Goal: Transaction & Acquisition: Purchase product/service

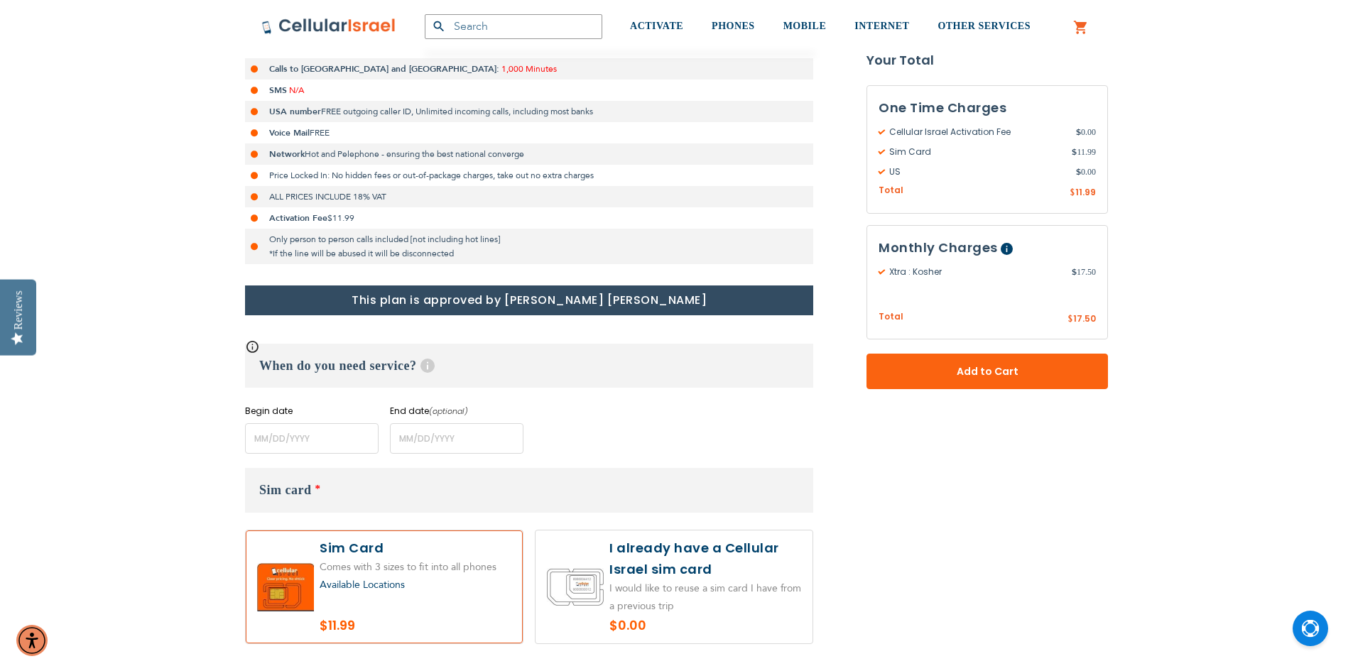
scroll to position [426, 0]
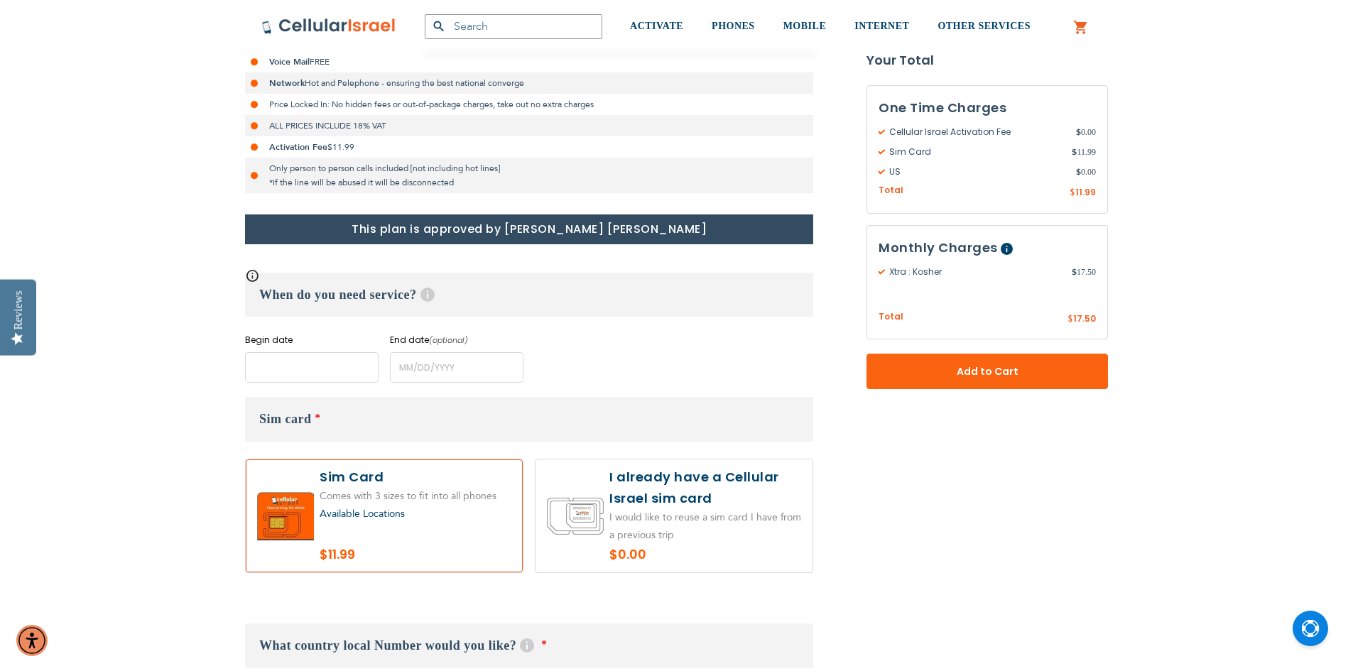
click at [318, 364] on input "name" at bounding box center [312, 367] width 134 height 31
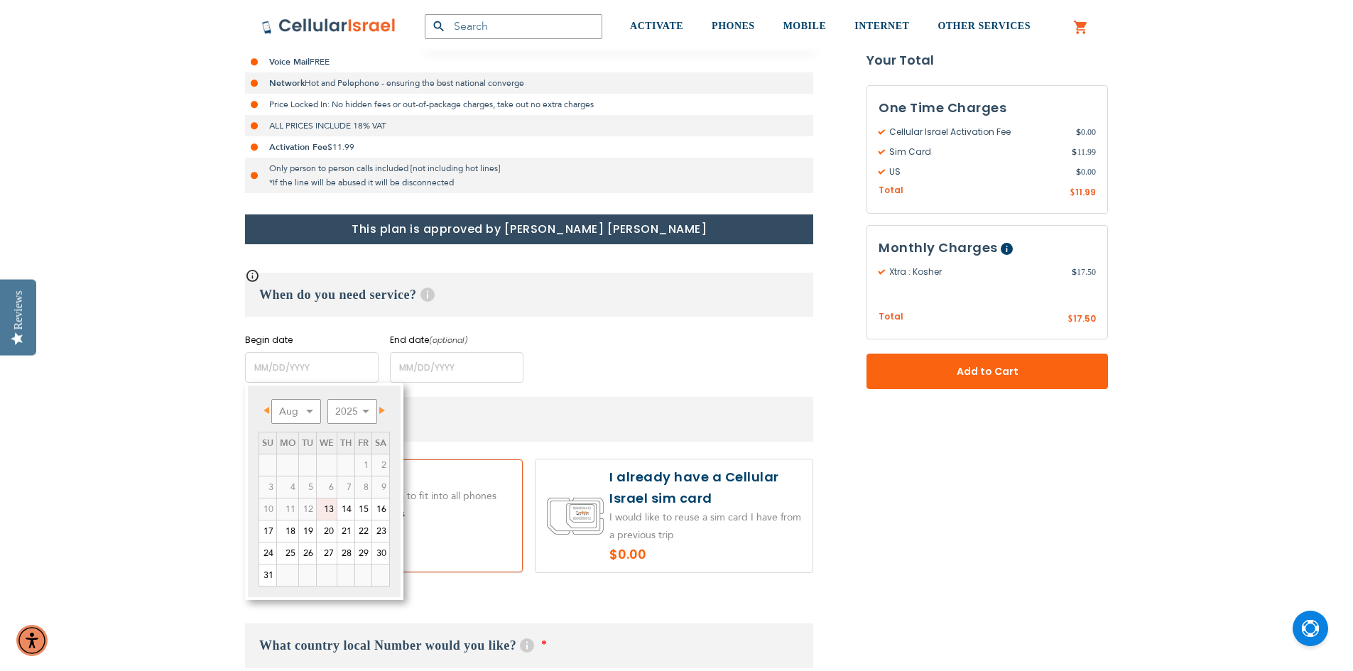
click at [382, 412] on span "Next" at bounding box center [382, 410] width 6 height 7
click at [291, 463] on link "1" at bounding box center [287, 465] width 21 height 21
type input "[DATE]"
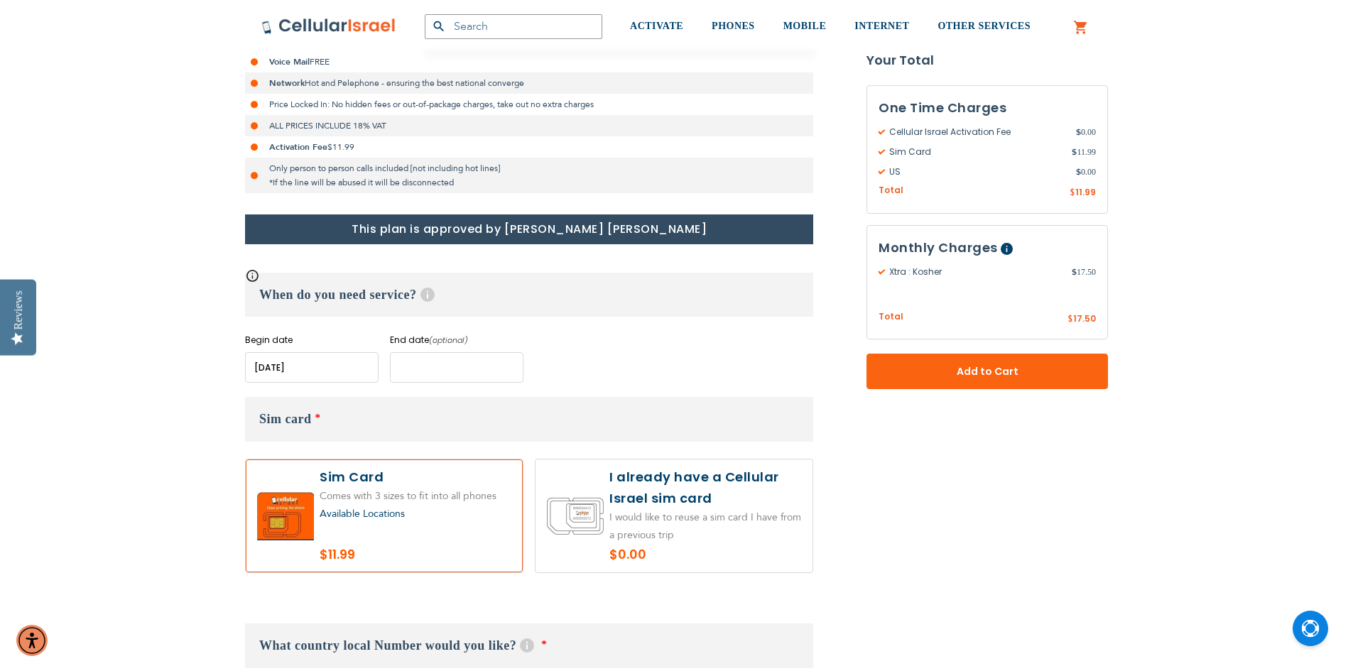
click at [441, 365] on input "name" at bounding box center [457, 367] width 134 height 31
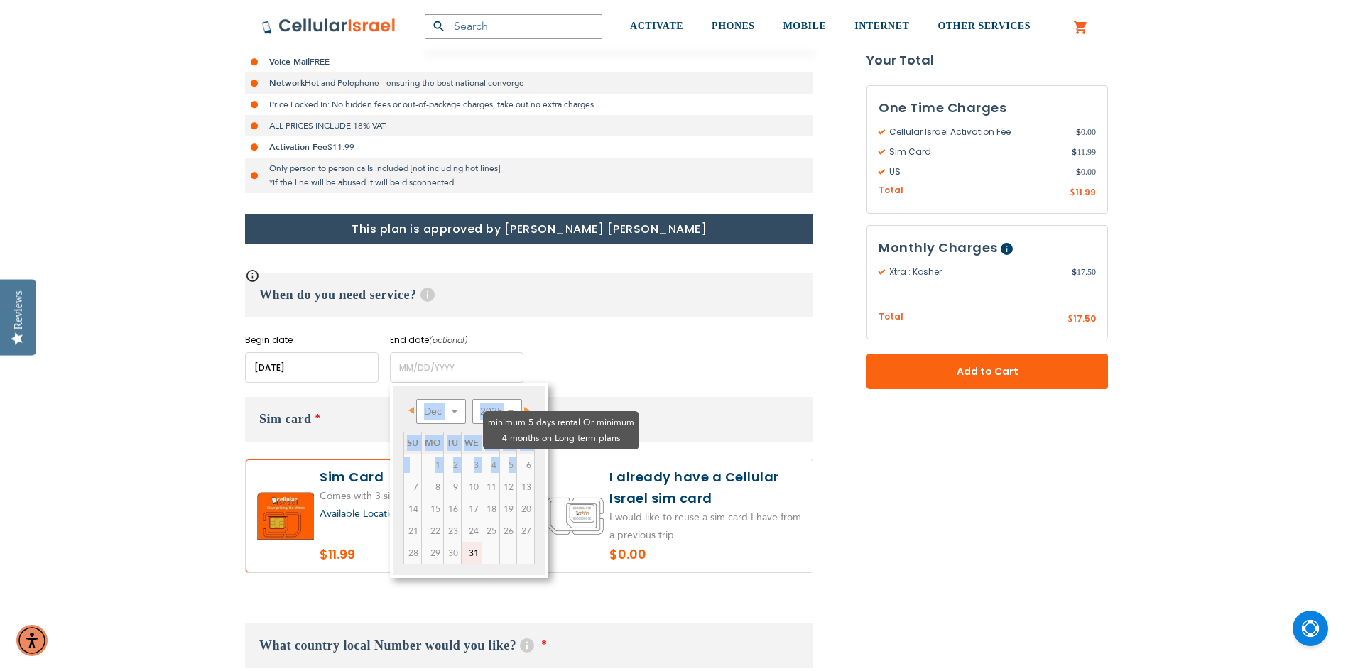
drag, startPoint x: 530, startPoint y: 408, endPoint x: 518, endPoint y: 431, distance: 26.4
click at [524, 429] on div "Prev Next [DATE] 2026 2027 2028 2029 2030 2031 2032 2033 2034 2035 Su Mo Tu We …" at bounding box center [469, 480] width 158 height 195
click at [526, 407] on span "Next" at bounding box center [527, 410] width 6 height 7
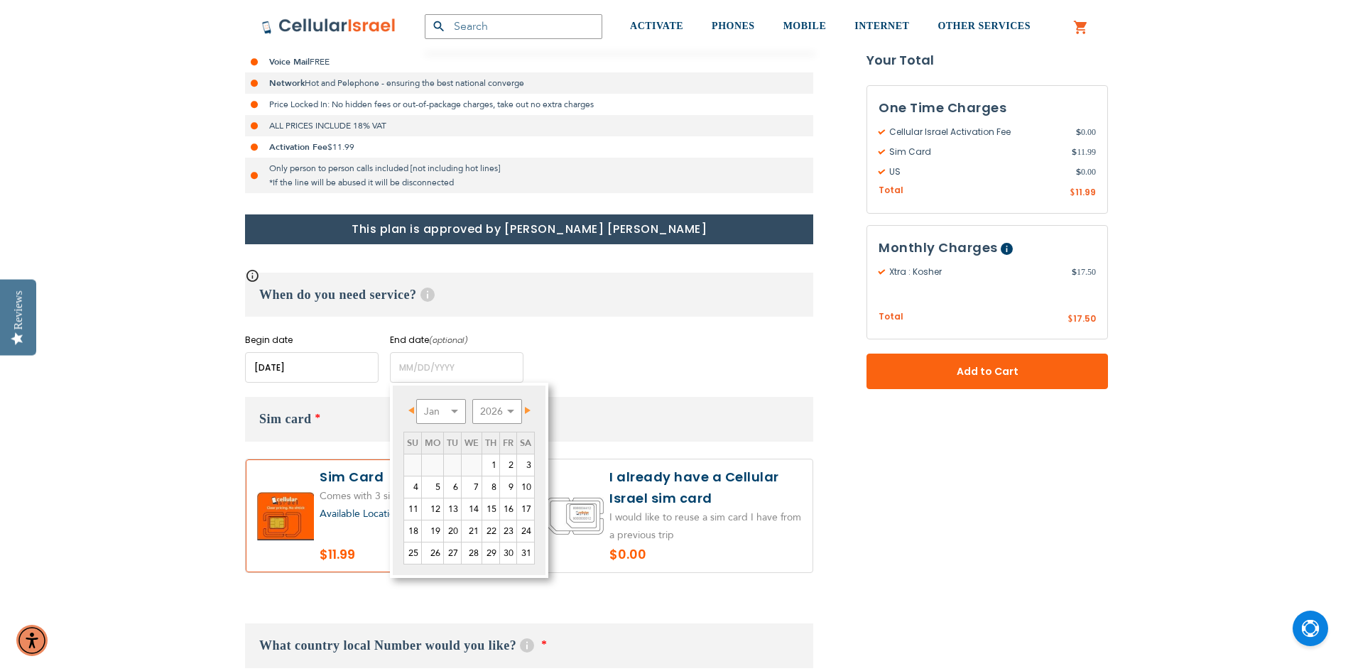
click at [526, 407] on span "Next" at bounding box center [528, 410] width 6 height 7
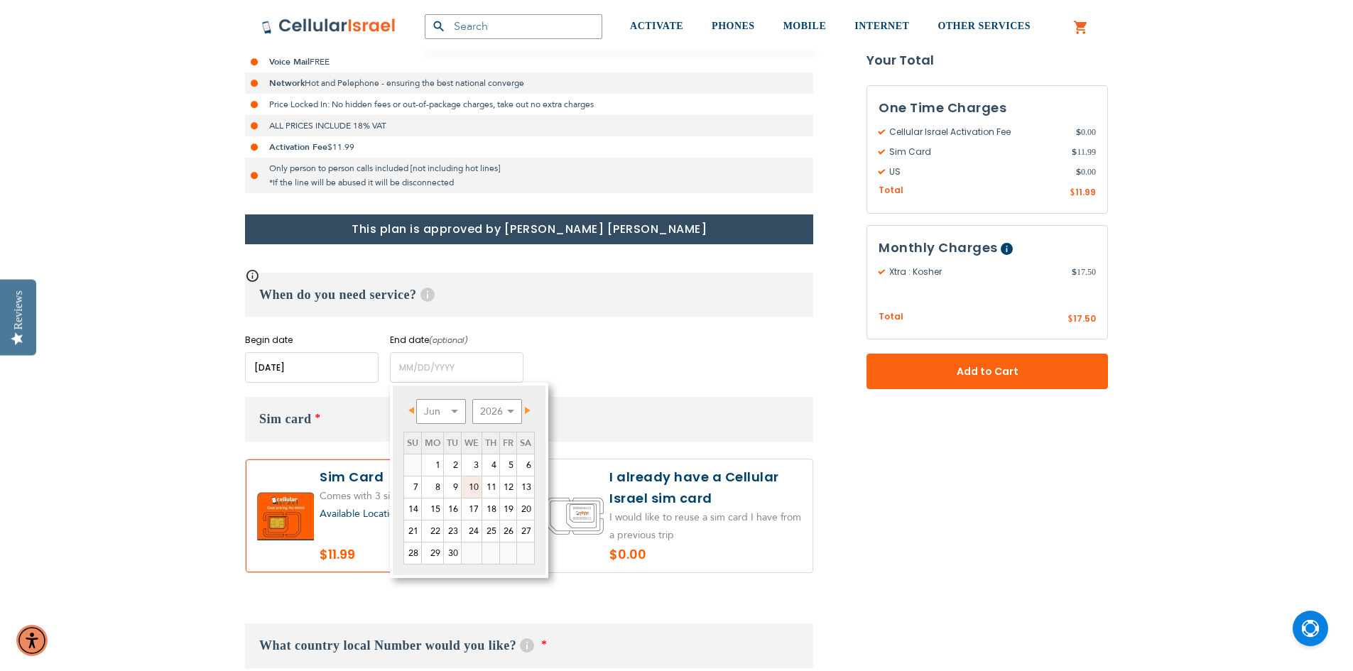
click at [469, 486] on link "10" at bounding box center [472, 487] width 20 height 21
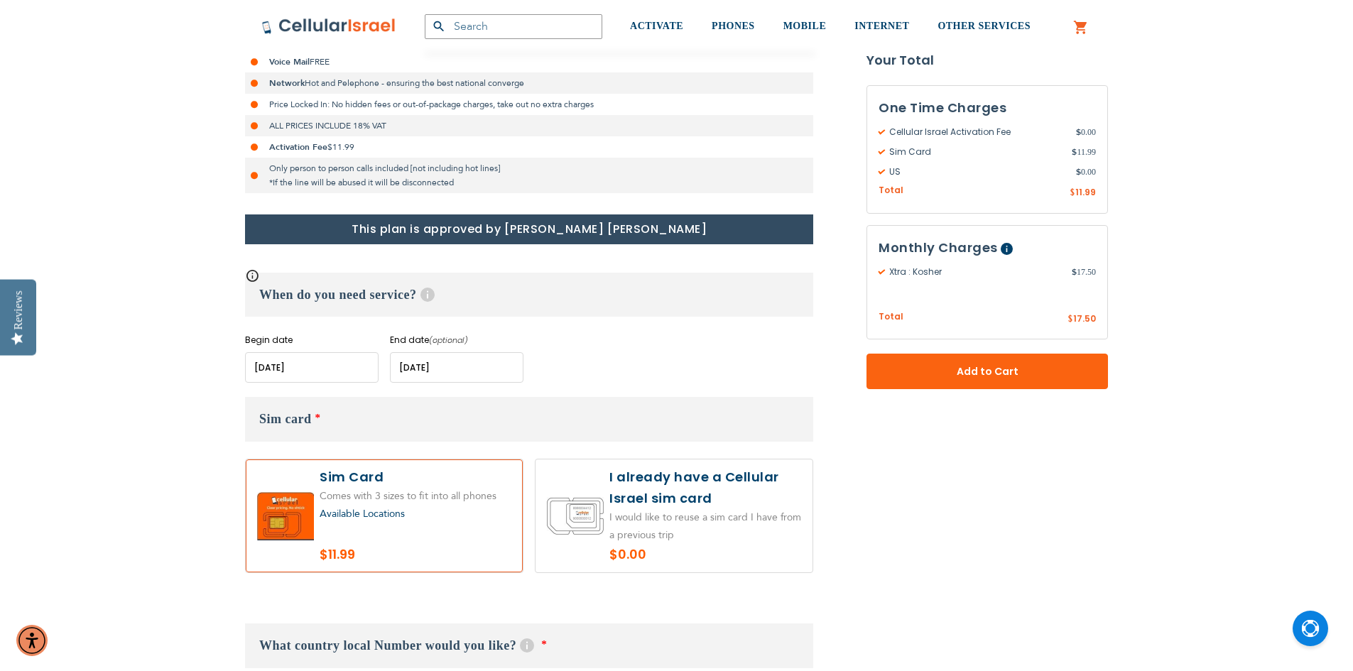
click at [475, 371] on input "name" at bounding box center [457, 367] width 134 height 31
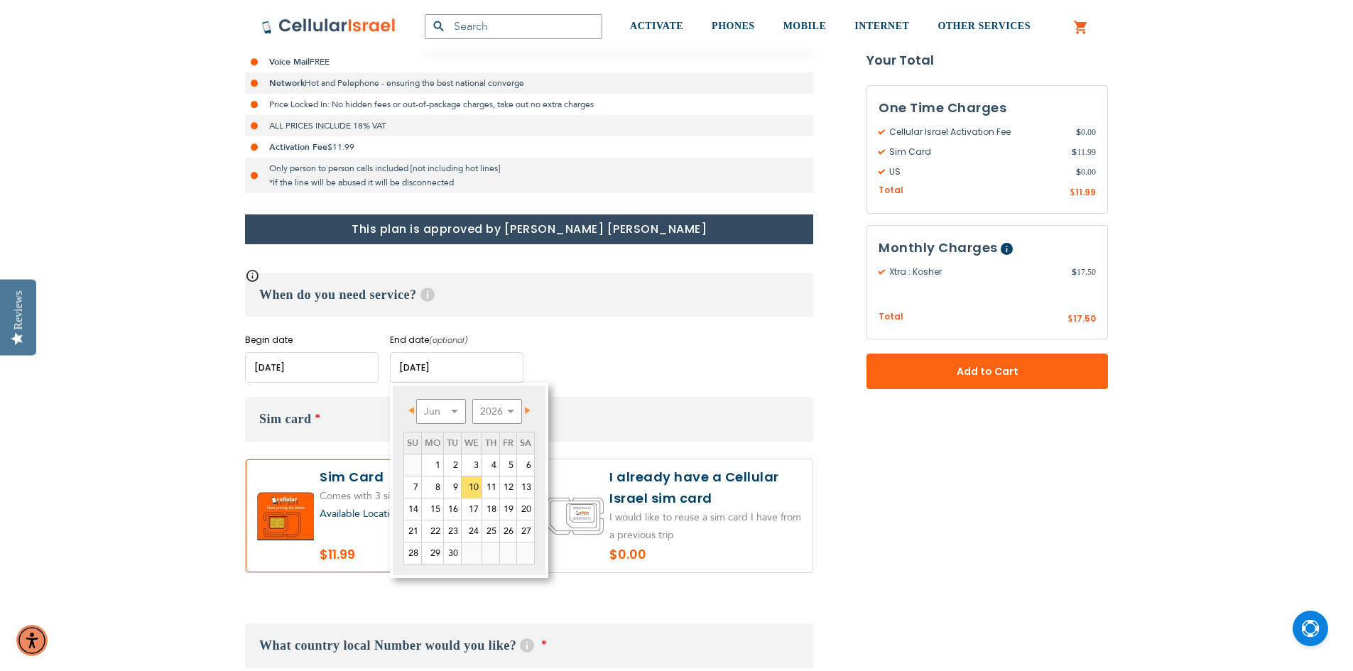
click at [475, 371] on input "name" at bounding box center [457, 367] width 134 height 31
click at [602, 342] on div "Begin date Please enter Start Date End date (optional) Please enter End Date Lo…" at bounding box center [529, 358] width 568 height 49
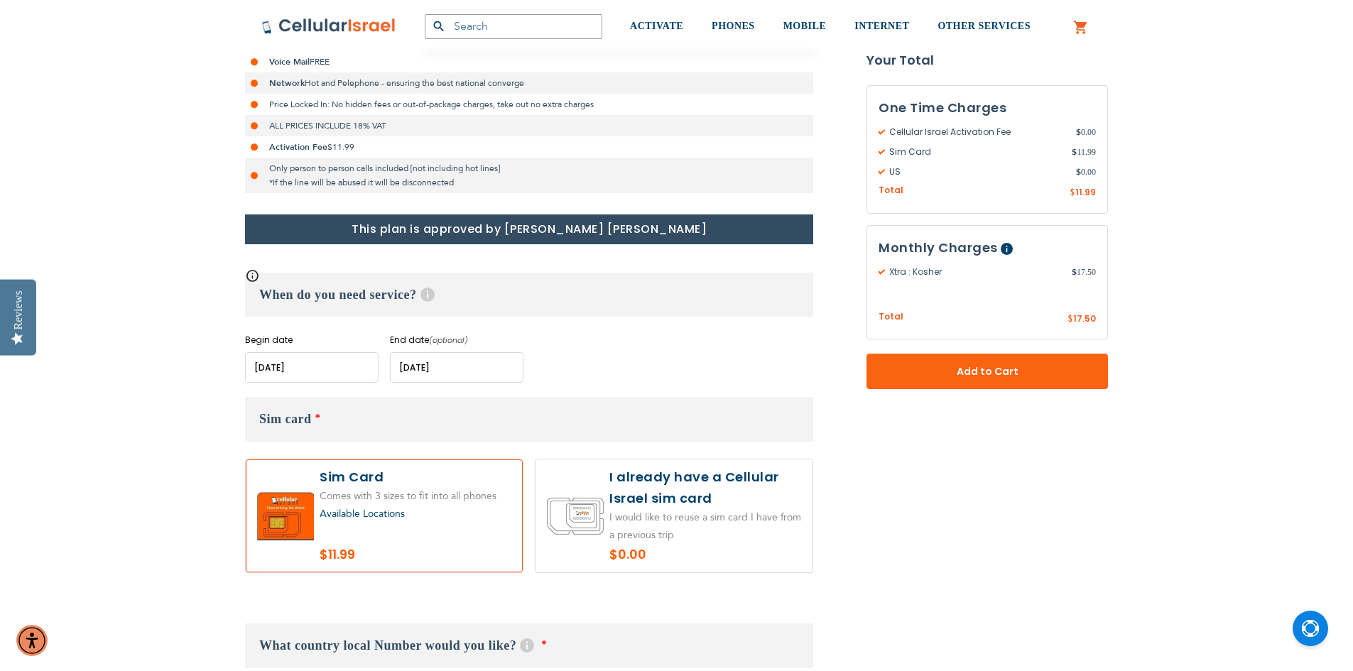
click at [502, 365] on input "name" at bounding box center [457, 367] width 134 height 31
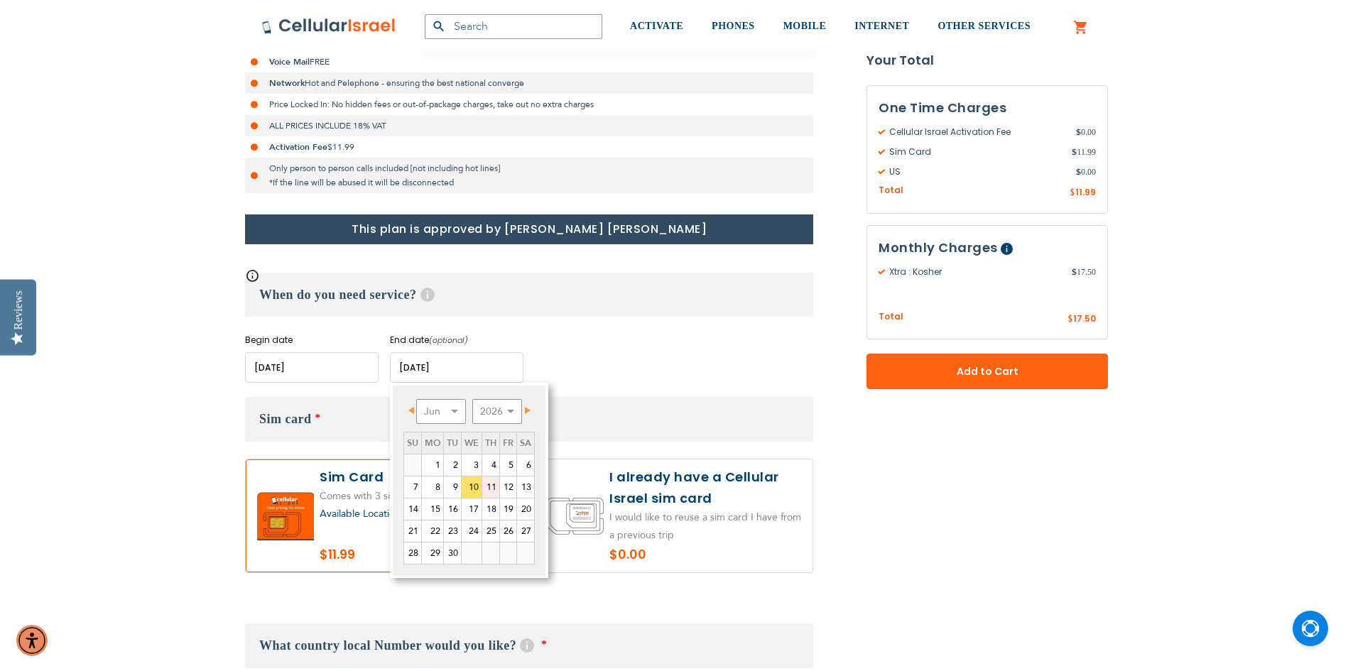
click at [488, 489] on link "11" at bounding box center [490, 487] width 17 height 21
type input "[DATE]"
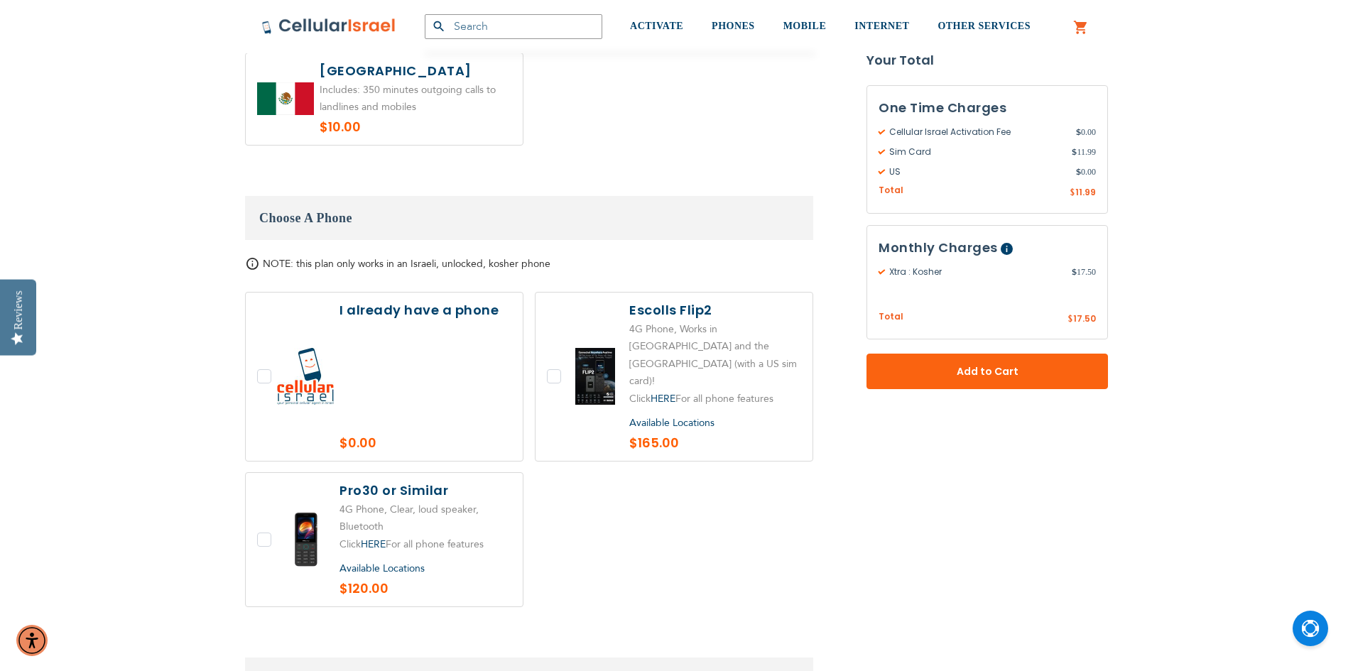
scroll to position [1563, 0]
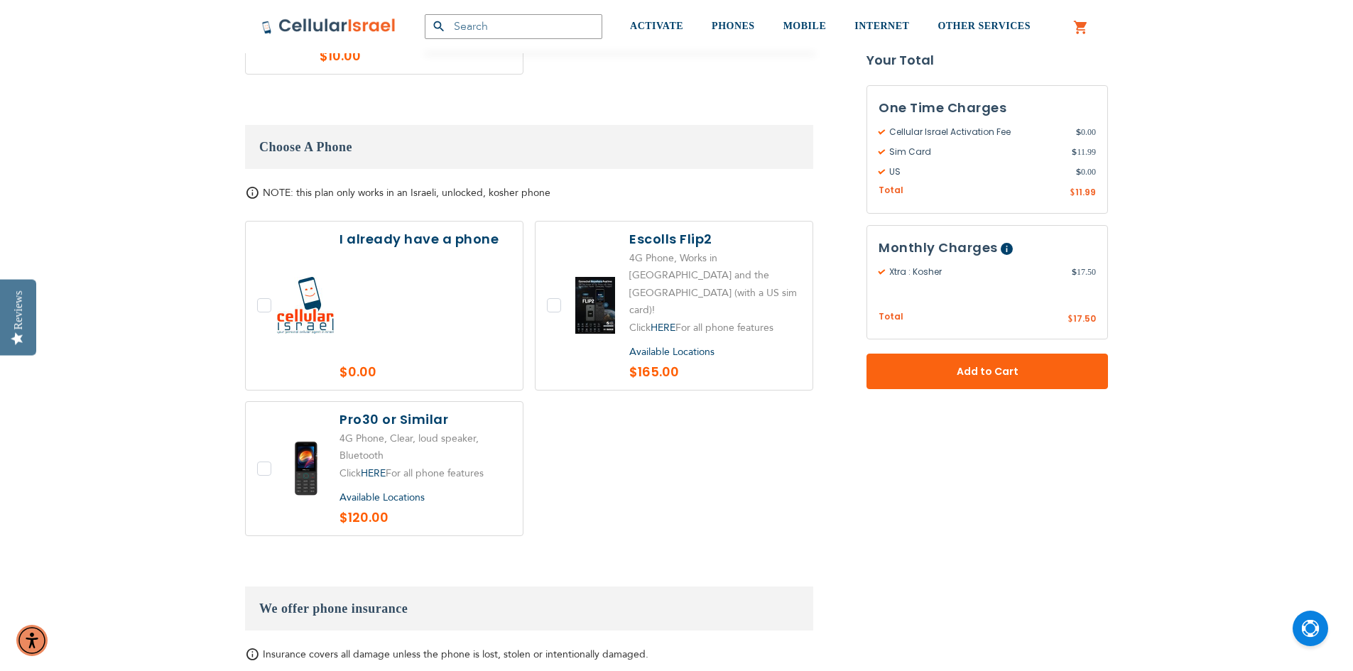
click at [553, 267] on label at bounding box center [674, 306] width 277 height 168
checkbox input "true"
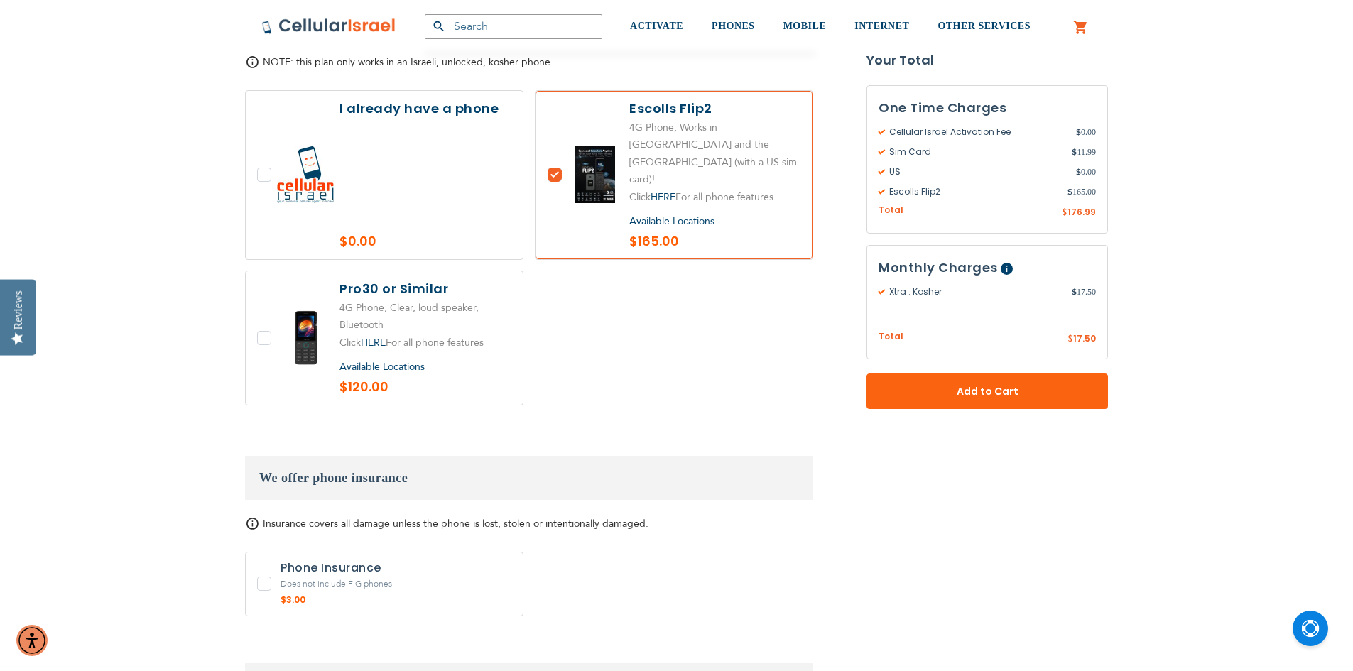
scroll to position [1705, 0]
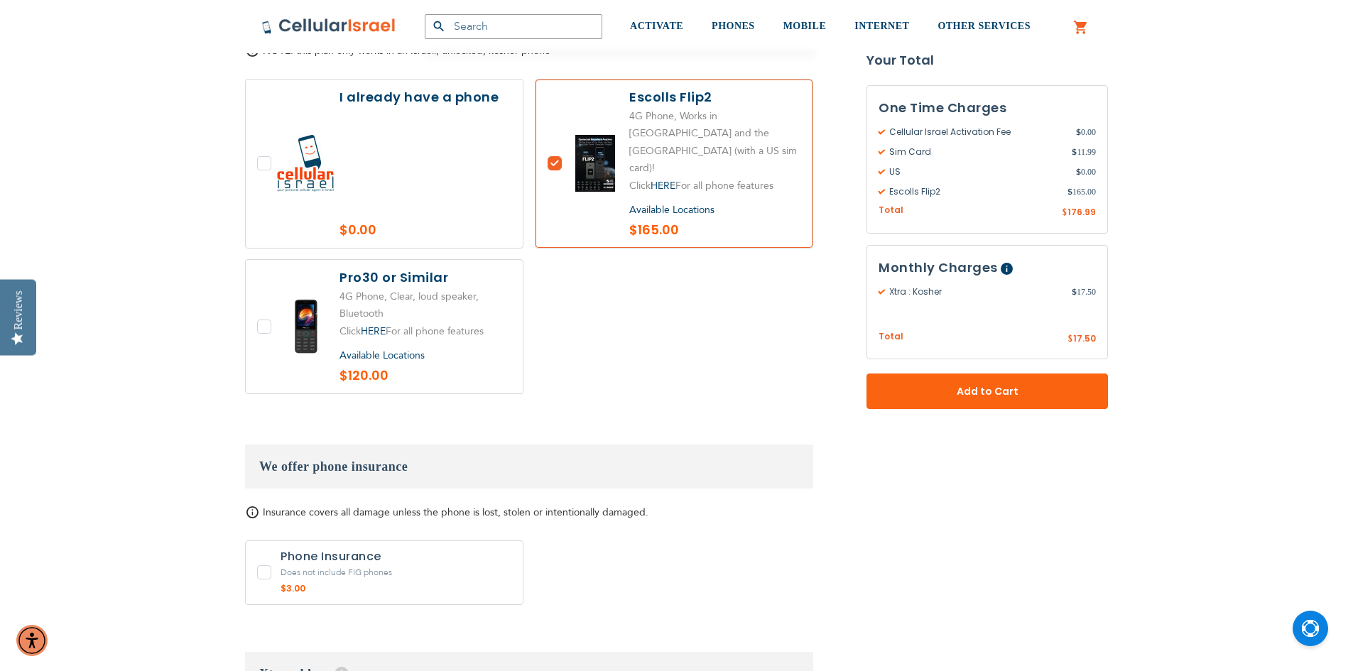
click at [696, 203] on span "Available Locations" at bounding box center [671, 209] width 85 height 13
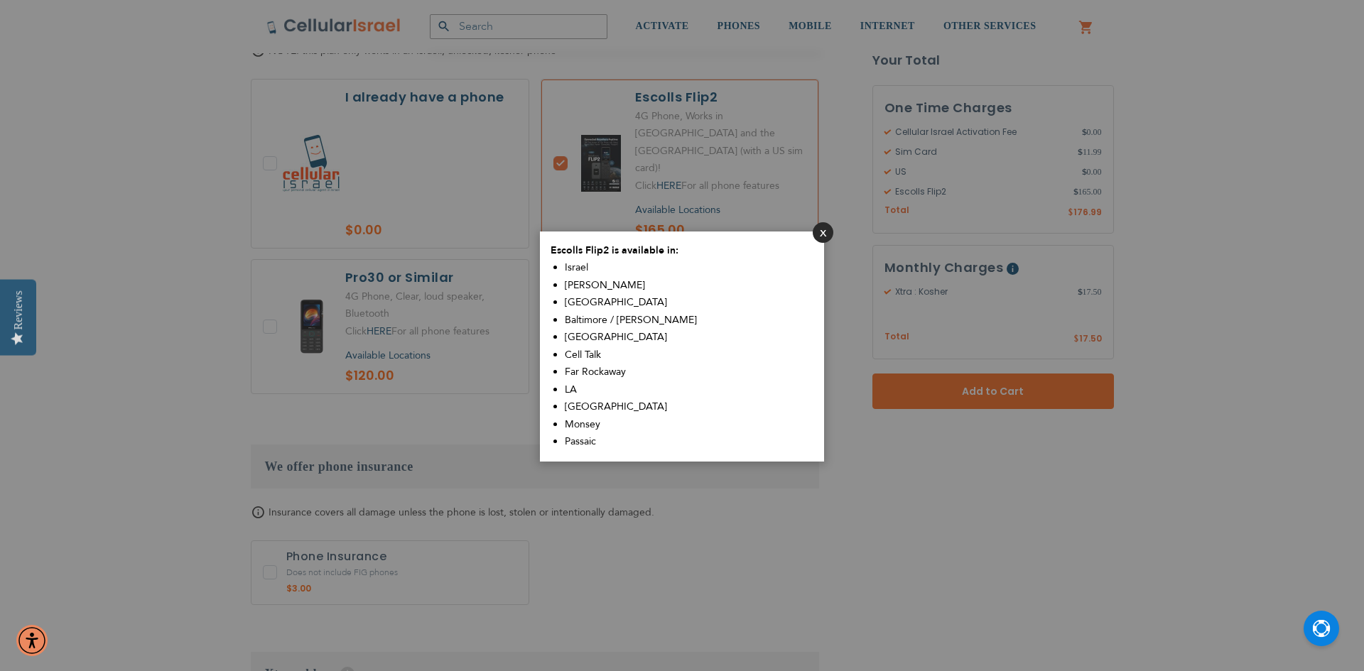
click at [825, 234] on button "Close" at bounding box center [823, 232] width 21 height 21
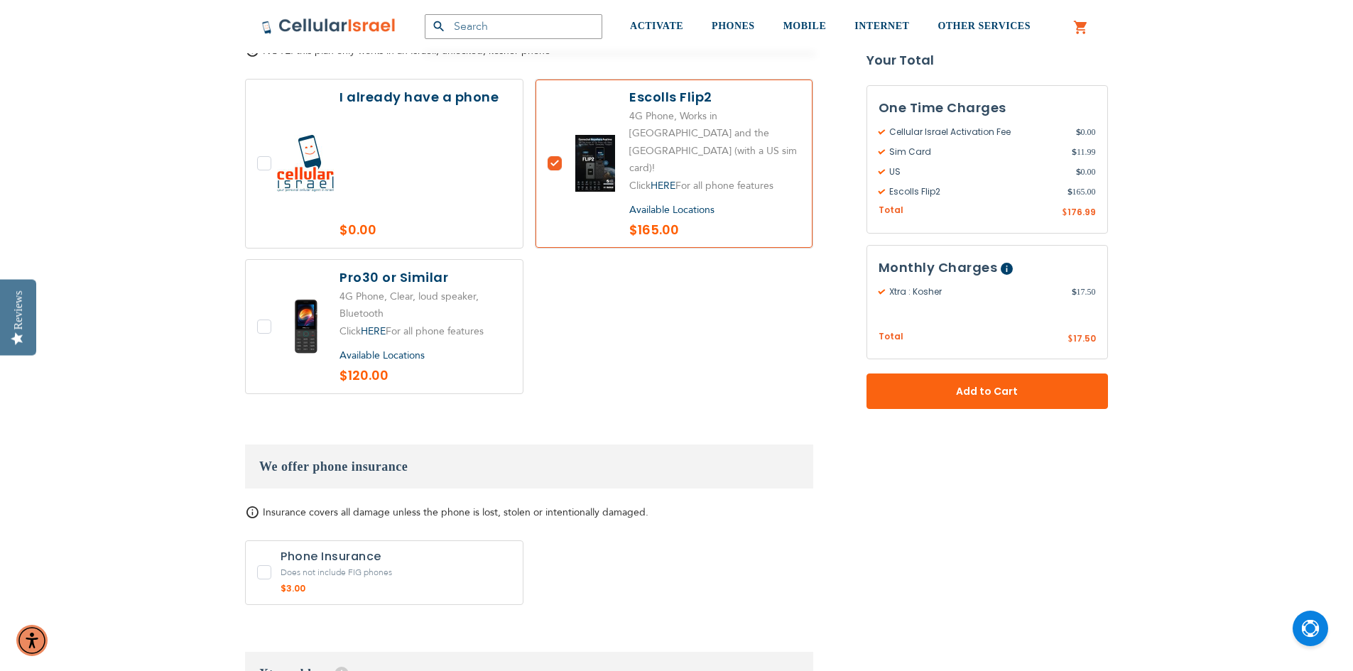
click at [406, 349] on span "Available Locations" at bounding box center [382, 355] width 85 height 13
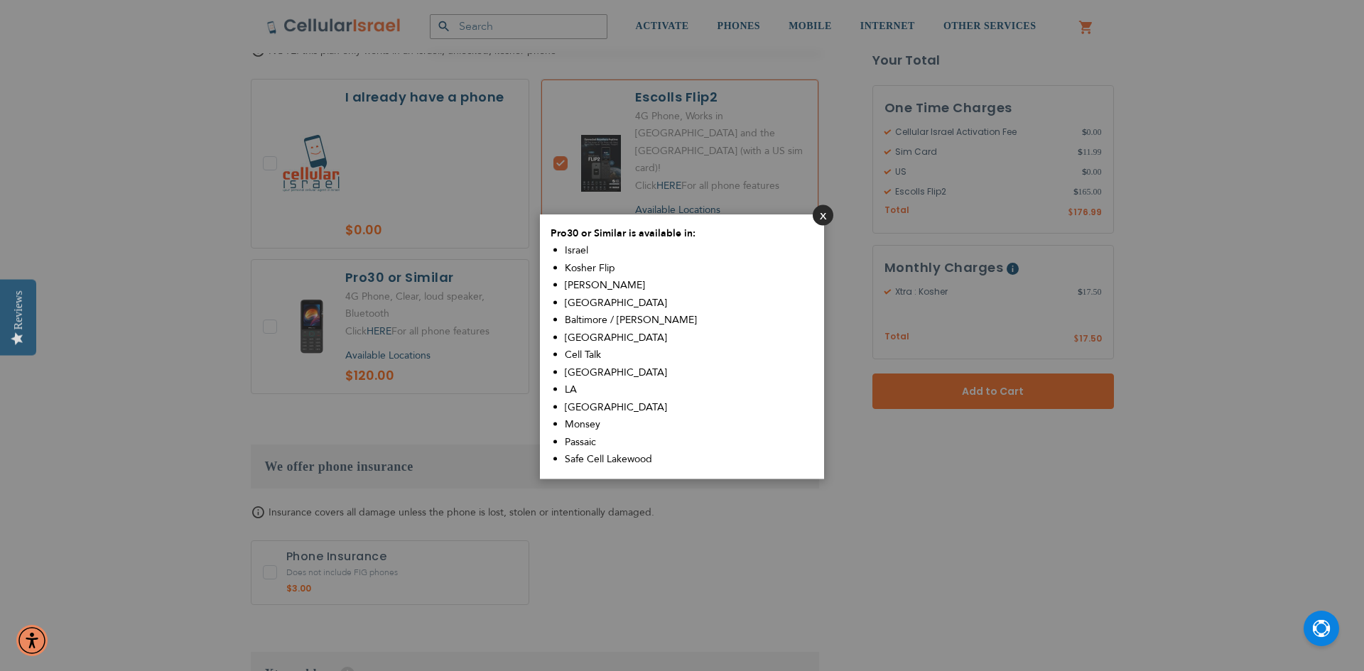
click at [818, 219] on button "Close" at bounding box center [823, 215] width 21 height 21
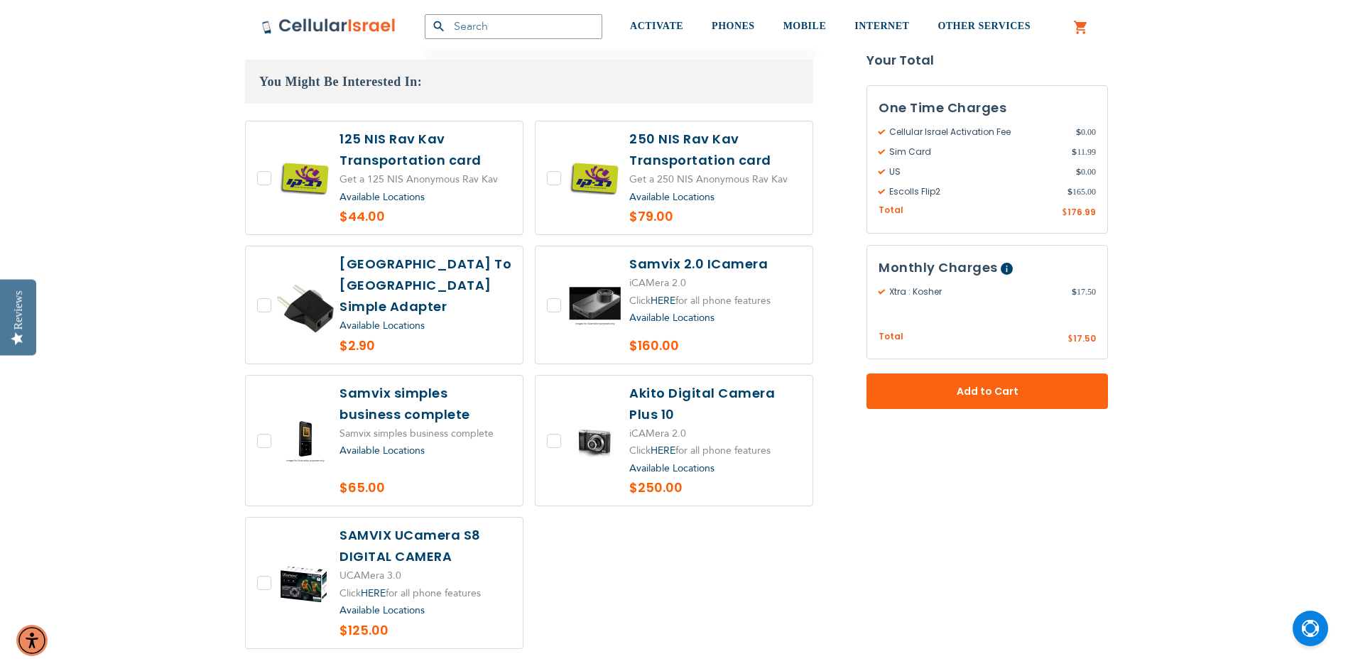
scroll to position [2984, 0]
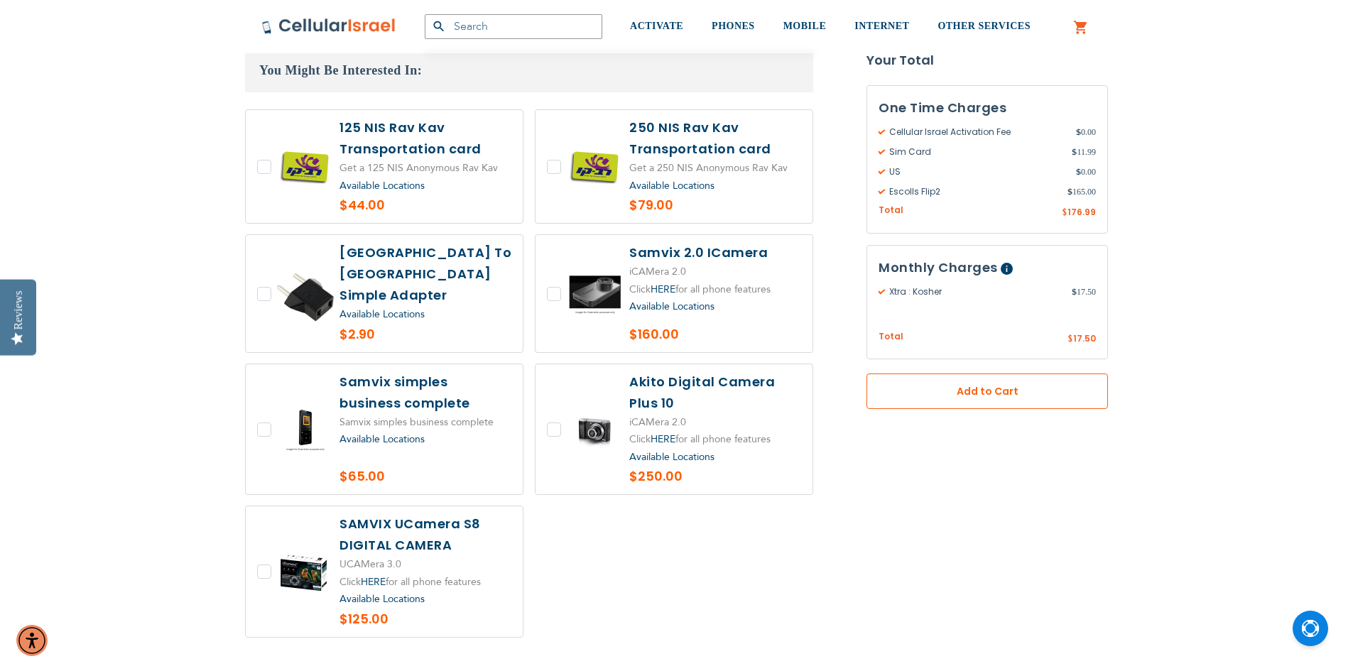
click at [1012, 397] on span "Add to Cart" at bounding box center [988, 391] width 148 height 15
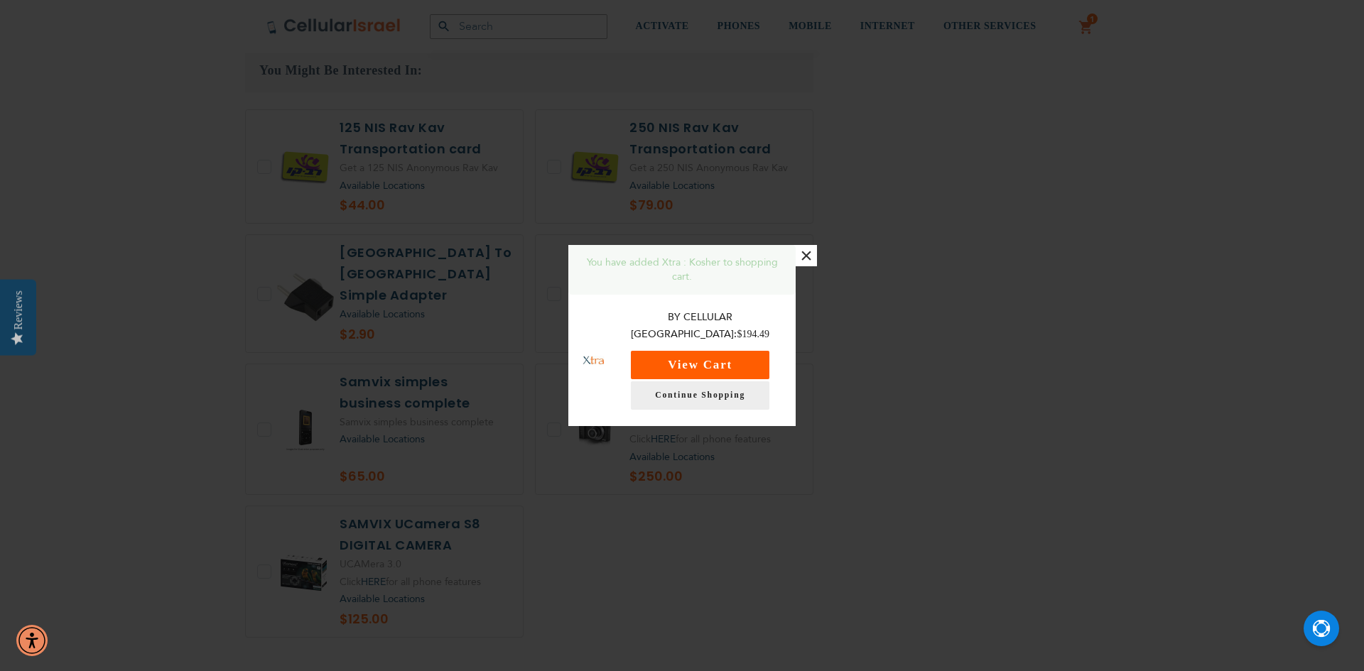
click at [727, 360] on div "By Cellular Israel: $194.49 View Cart Continue Shopping" at bounding box center [700, 359] width 163 height 101
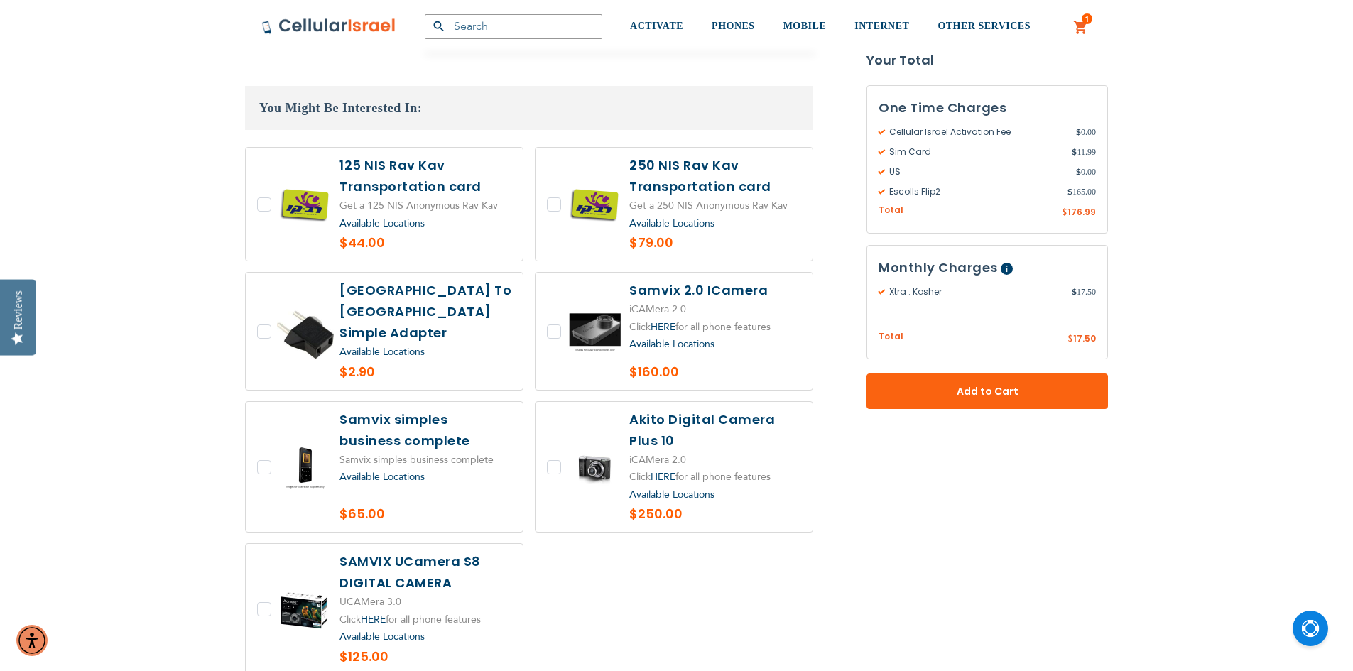
scroll to position [2913, 0]
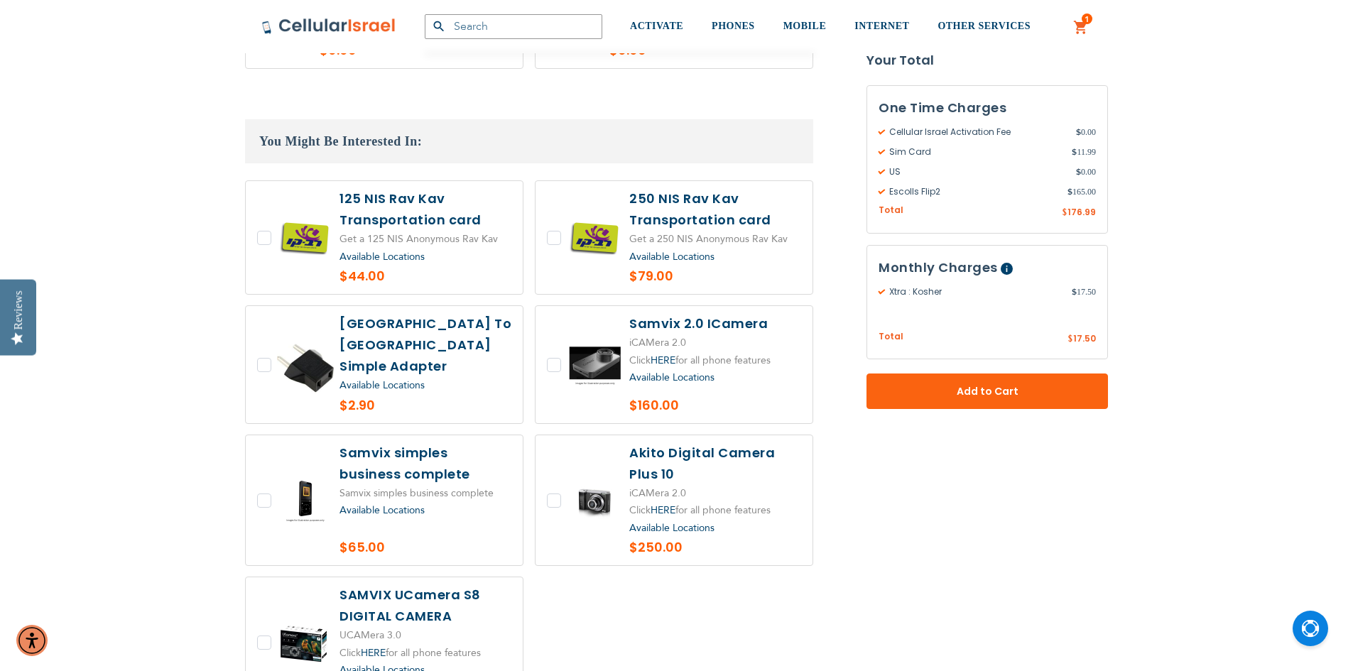
click at [1081, 23] on link "1 1 items My Cart" at bounding box center [1081, 27] width 16 height 17
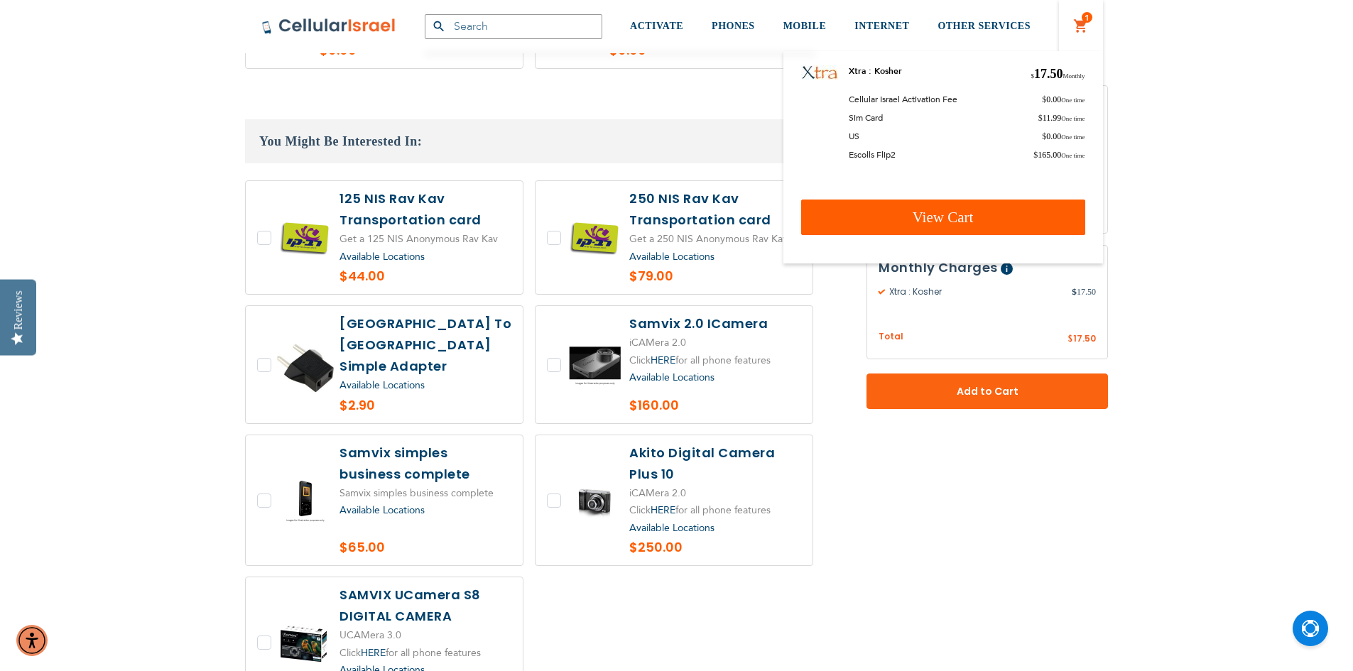
click at [950, 220] on span "View Cart" at bounding box center [943, 217] width 61 height 17
